Goal: Task Accomplishment & Management: Manage account settings

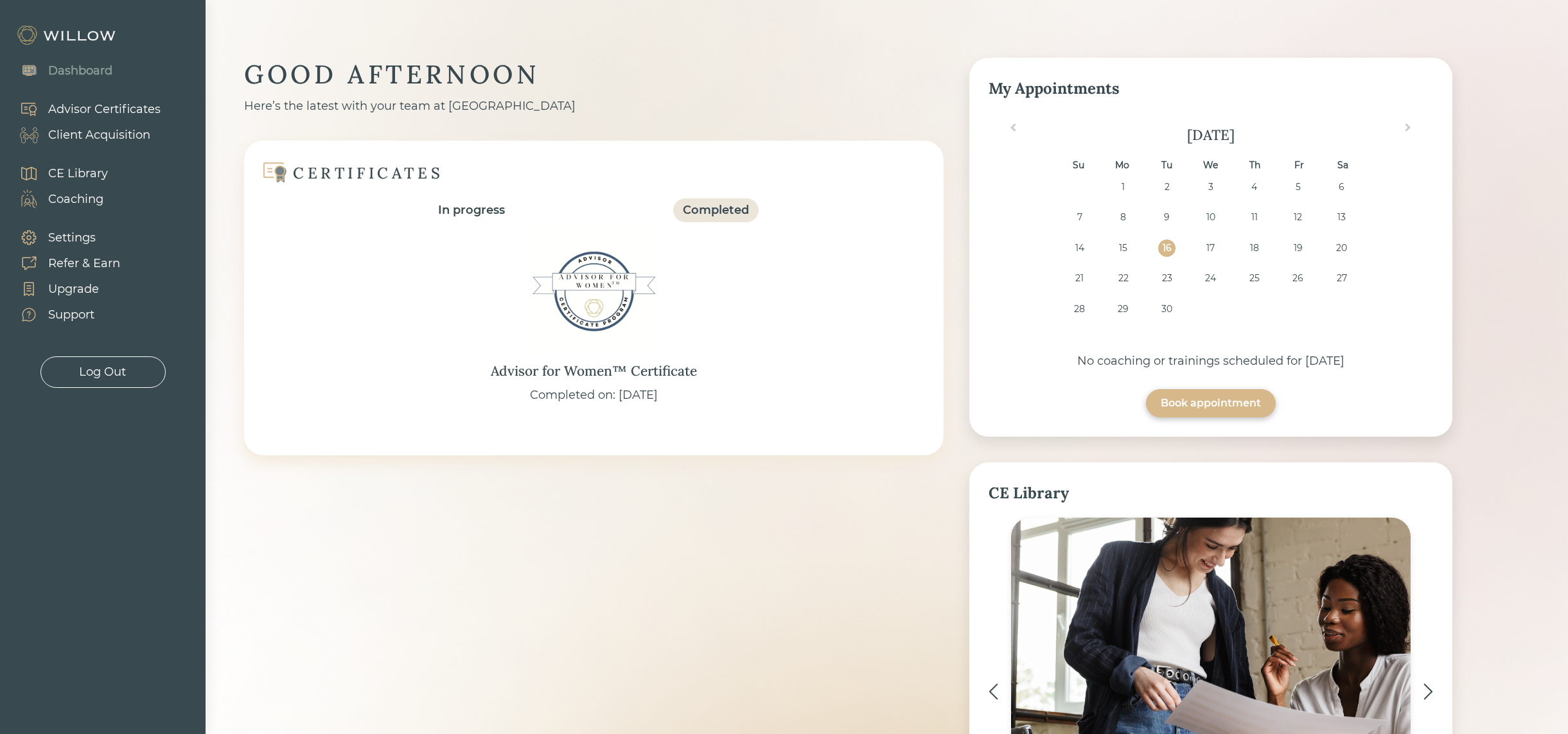
click at [124, 132] on div "Client Acquisition" at bounding box center [99, 135] width 102 height 17
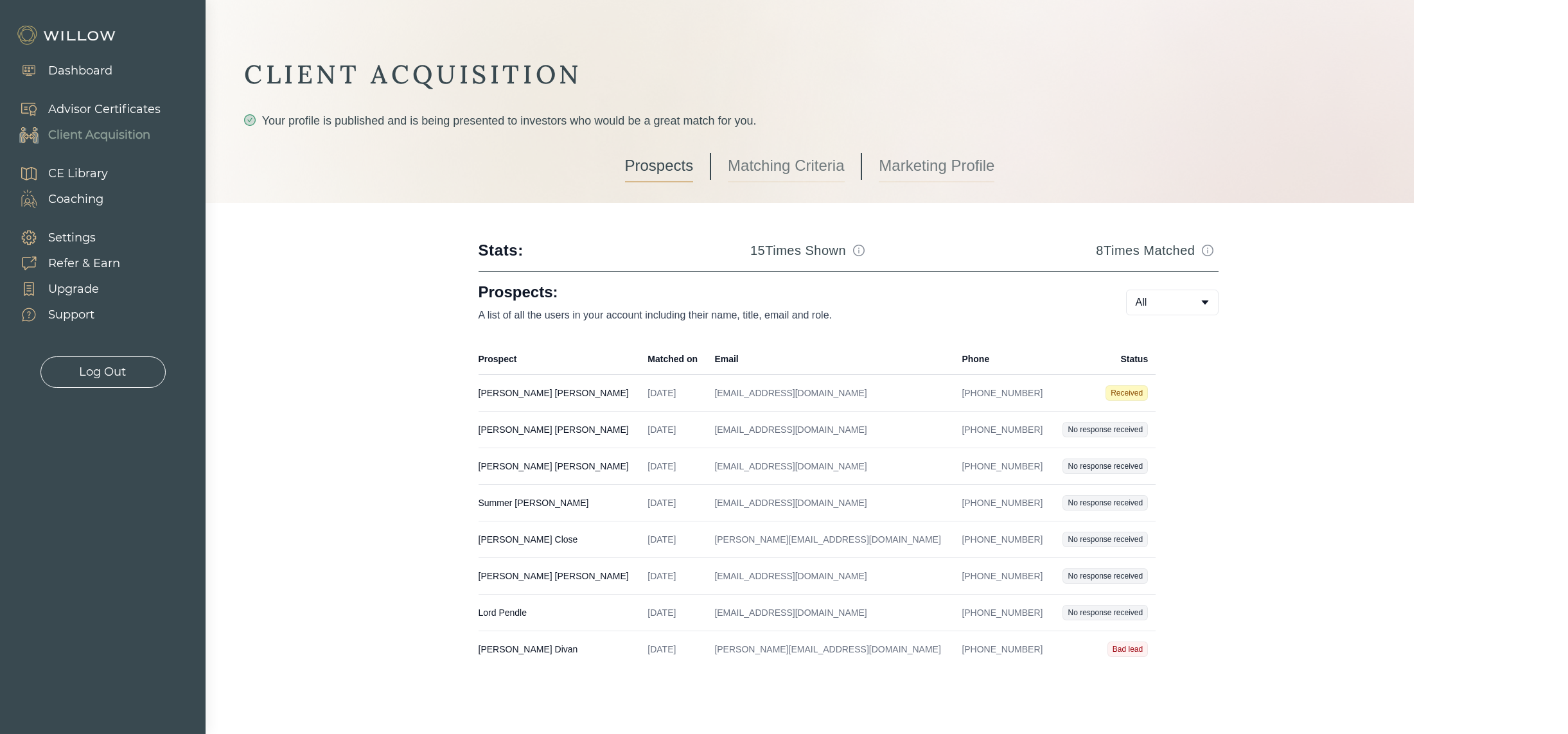
click at [745, 399] on td "[EMAIL_ADDRESS][DOMAIN_NAME]" at bounding box center [830, 393] width 248 height 36
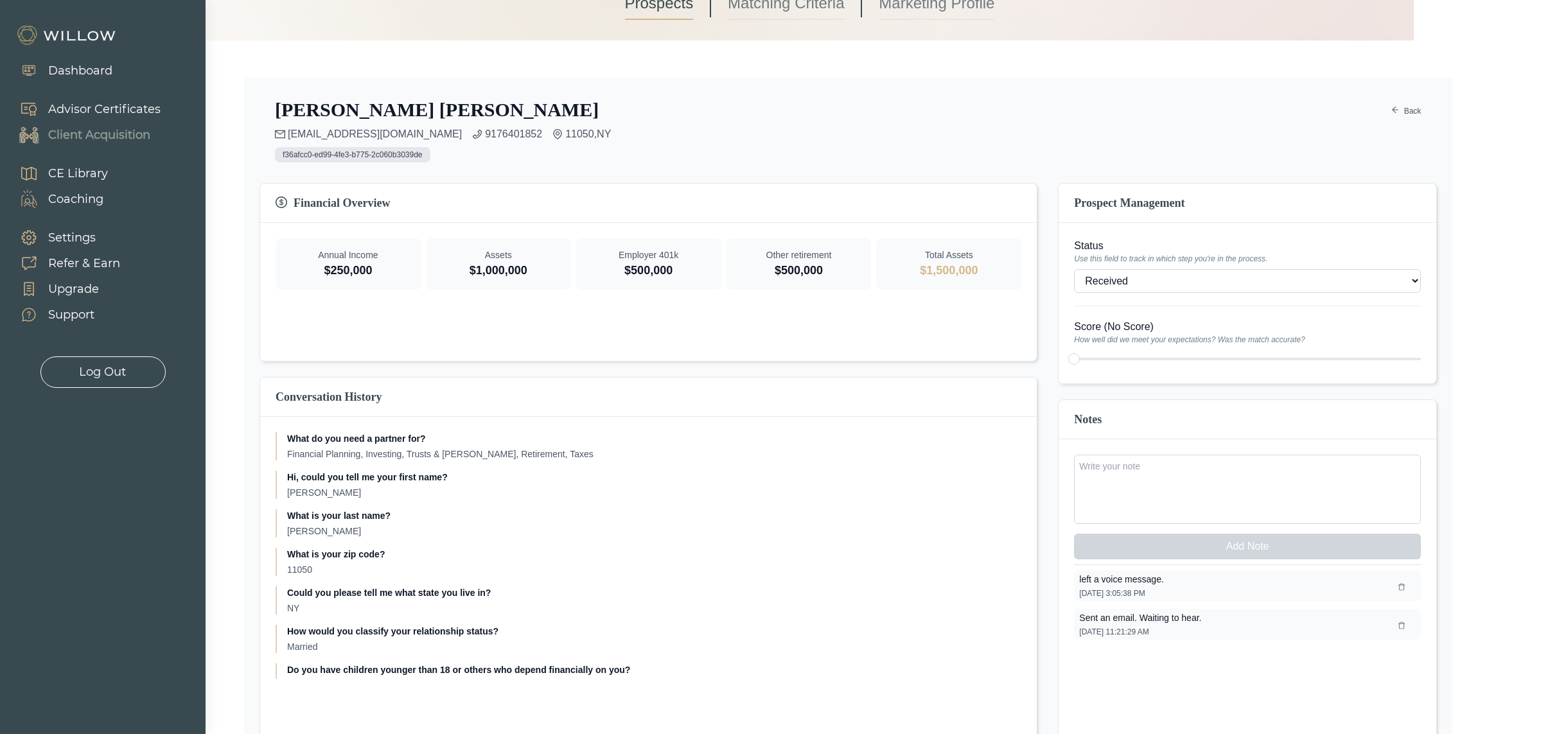
scroll to position [193, 0]
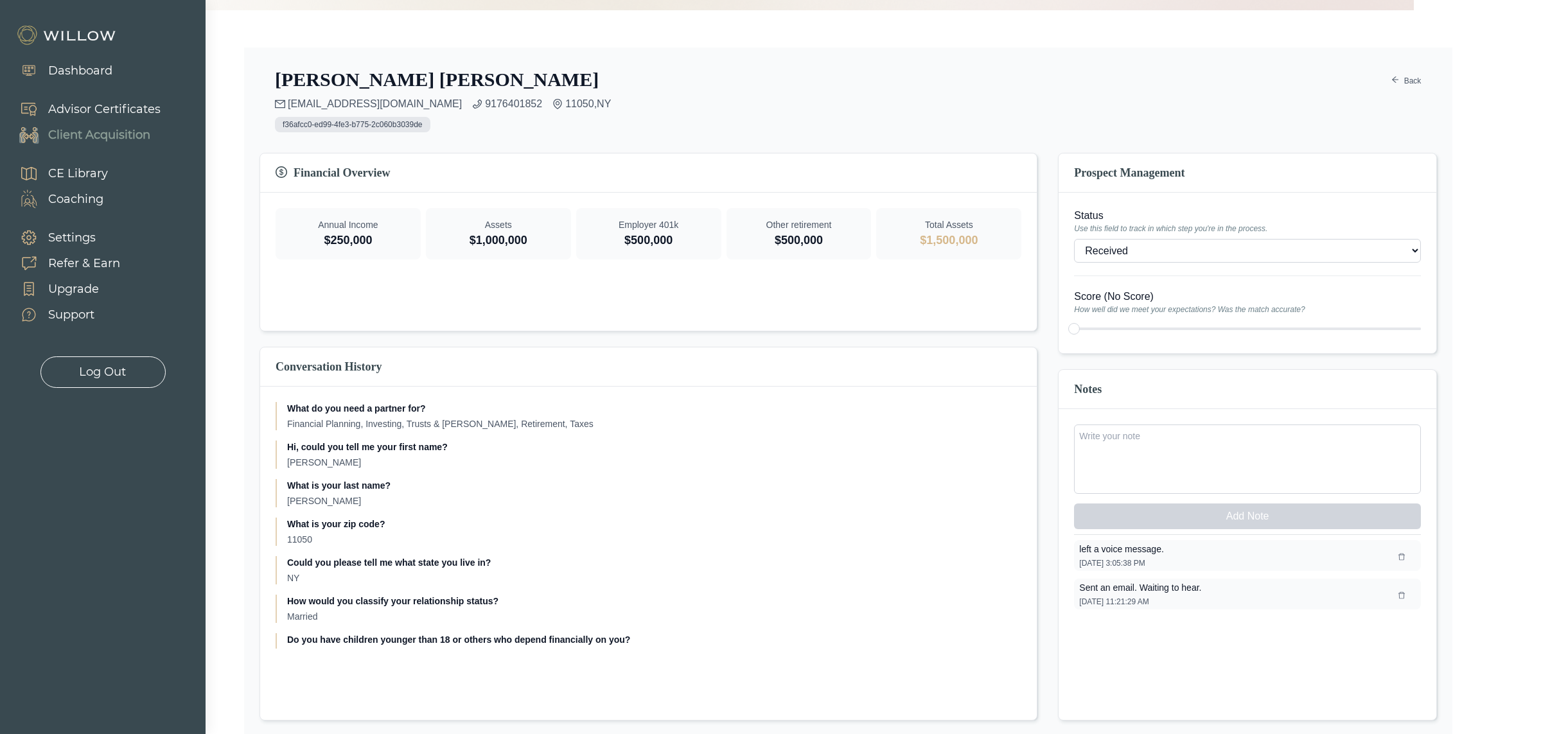
click at [1160, 244] on select "- Won (Matched) Received Bad lead Not ready to move forward No response receive…" at bounding box center [1248, 251] width 347 height 24
select select "2"
click at [1075, 330] on div at bounding box center [1248, 328] width 347 height 18
type input "1"
click at [1081, 326] on div at bounding box center [1248, 328] width 347 height 18
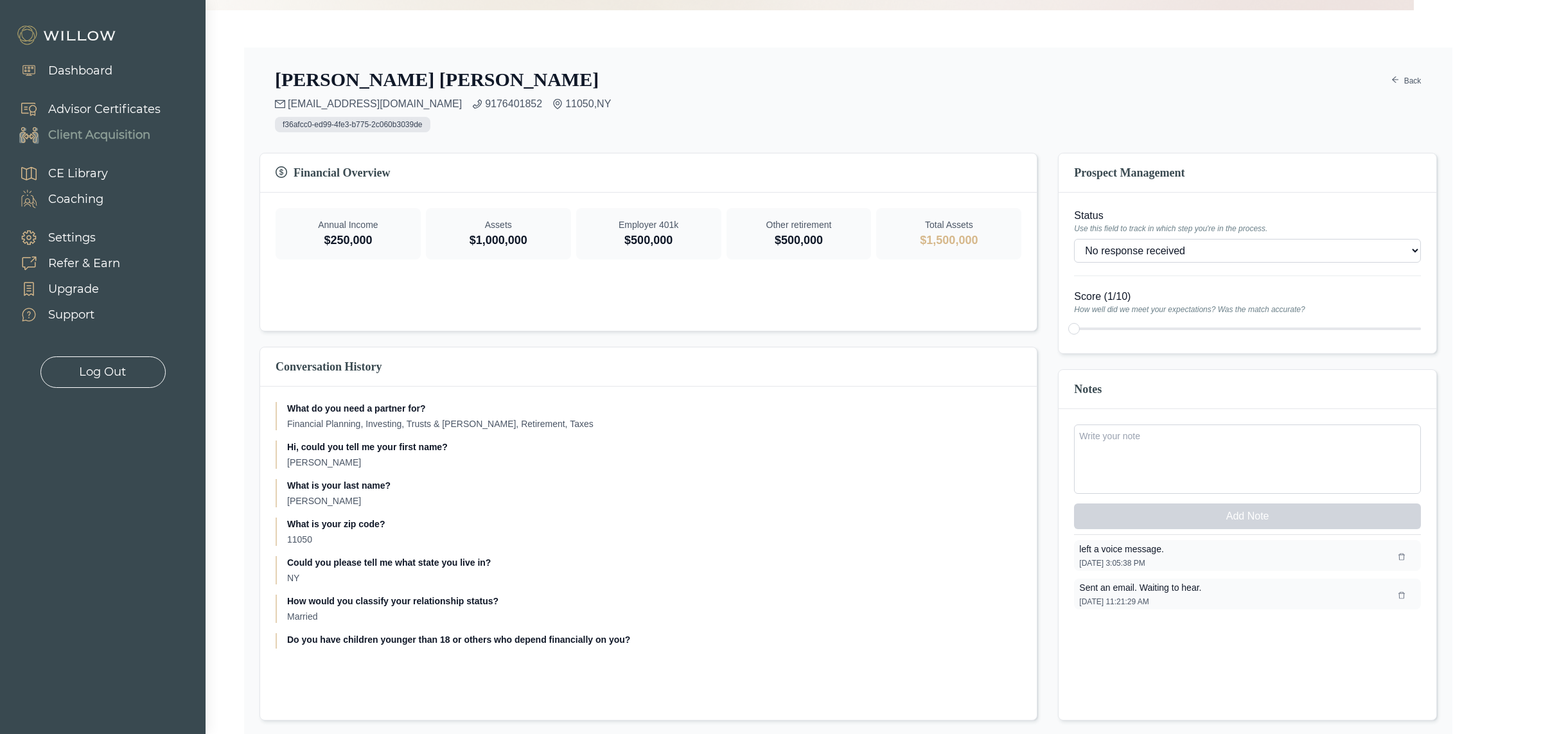
type input "2"
type input "1"
click at [1075, 327] on div at bounding box center [1248, 328] width 347 height 18
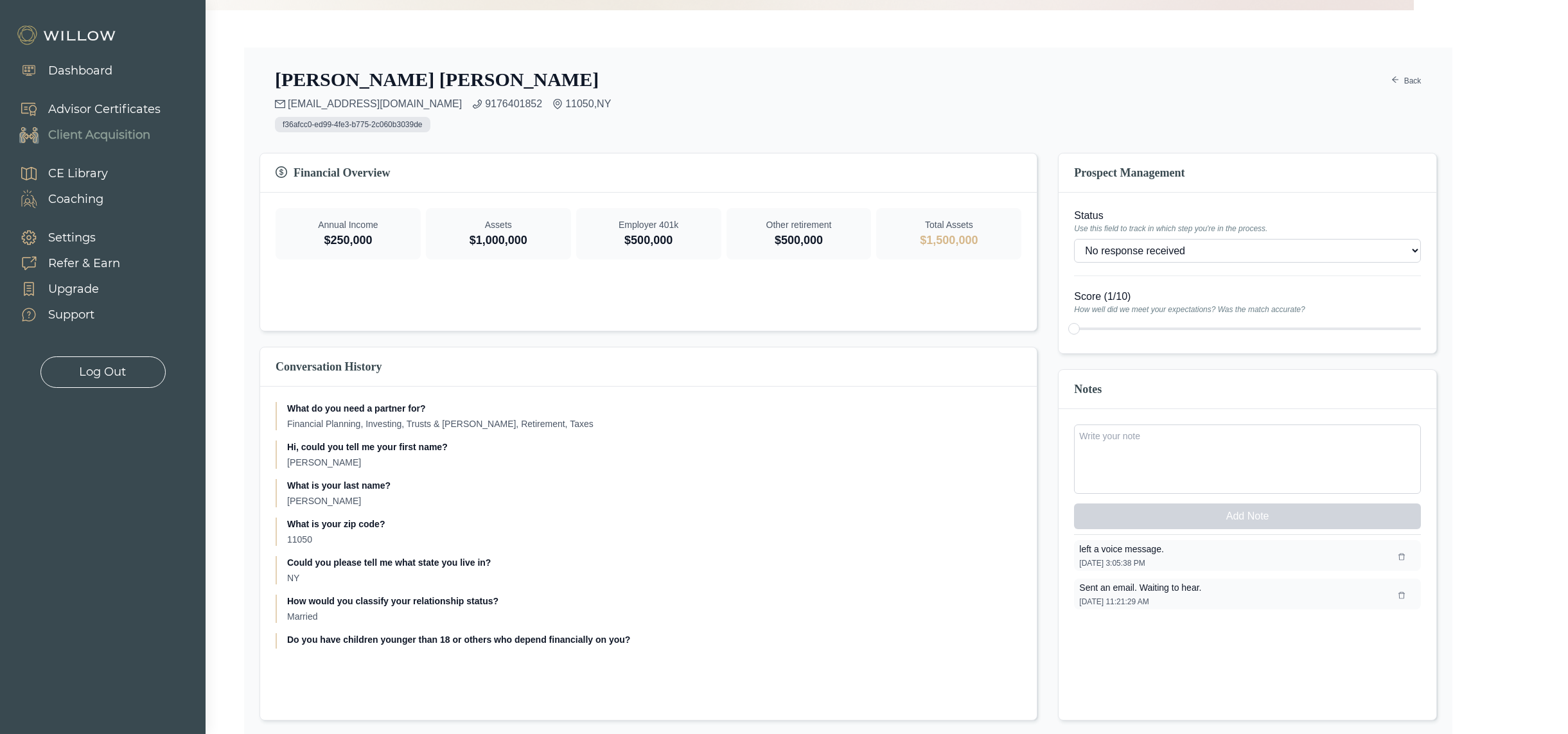
click at [119, 132] on div "Client Acquisition" at bounding box center [99, 135] width 102 height 17
